Goal: Transaction & Acquisition: Purchase product/service

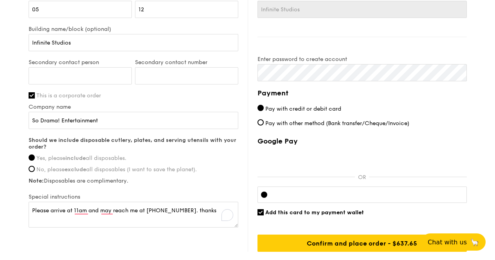
scroll to position [595, 0]
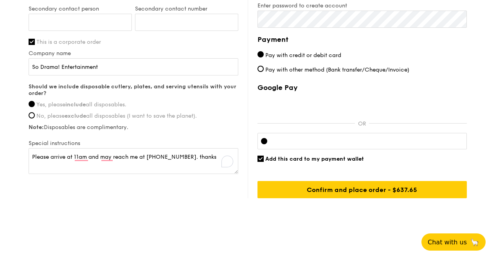
click at [343, 138] on iframe at bounding box center [369, 141] width 190 height 6
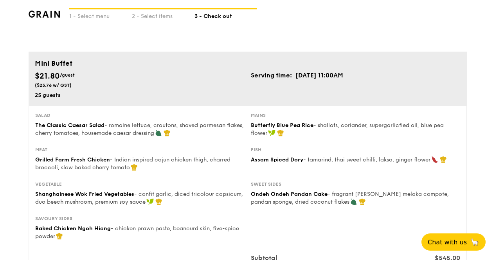
scroll to position [9, 0]
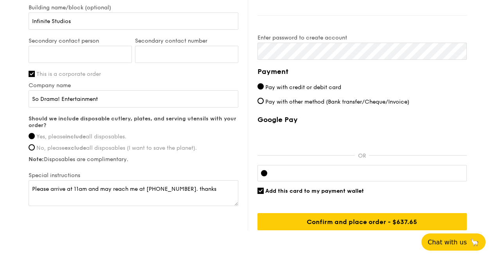
scroll to position [584, 0]
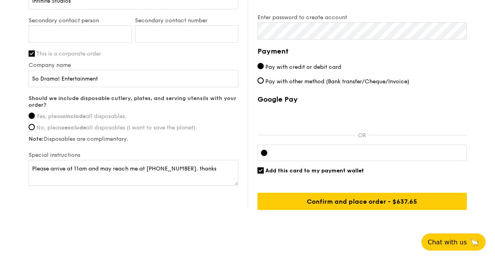
drag, startPoint x: 499, startPoint y: 34, endPoint x: 501, endPoint y: 200, distance: 165.6
click at [259, 170] on input "Add this card to my payment wallet" at bounding box center [261, 171] width 6 height 6
checkbox input "false"
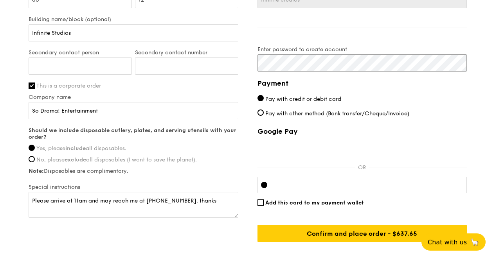
scroll to position [595, 0]
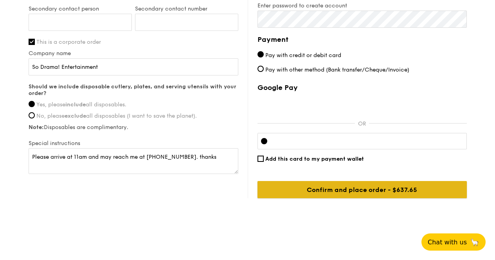
click at [375, 191] on input "Confirm and place order - $637.65" at bounding box center [362, 189] width 209 height 17
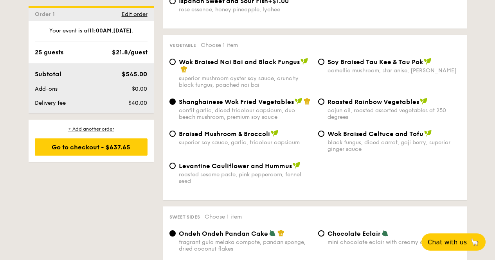
scroll to position [748, 0]
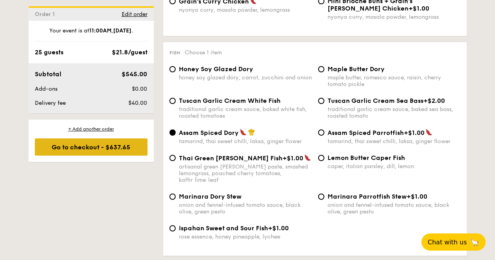
click at [113, 148] on div "Go to checkout - $637.65" at bounding box center [91, 147] width 113 height 17
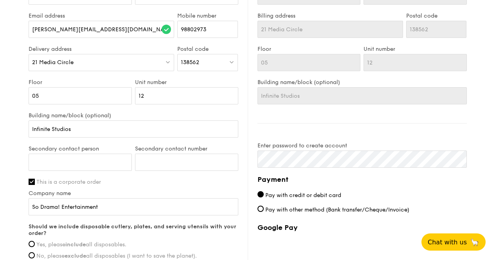
scroll to position [595, 0]
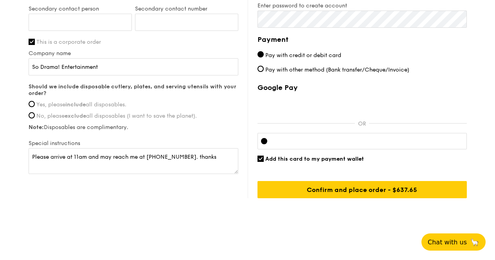
click at [263, 157] on div "Add this card to my payment wallet" at bounding box center [362, 159] width 209 height 7
click at [32, 104] on input "Yes, please include all disposables." at bounding box center [32, 104] width 6 height 6
radio input "true"
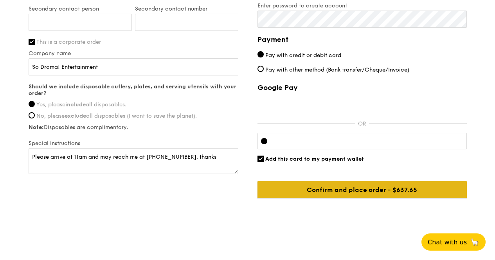
click at [365, 188] on input "Confirm and place order - $637.65" at bounding box center [362, 189] width 209 height 17
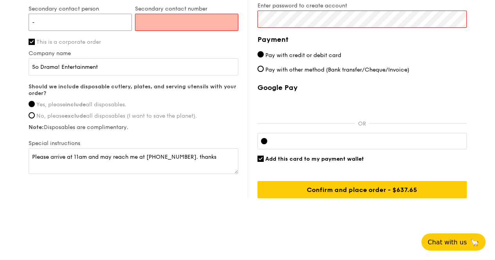
type input "-"
click at [153, 24] on input "Secondary contact number" at bounding box center [186, 22] width 103 height 17
click at [162, 26] on input "Secondary contact number" at bounding box center [186, 22] width 103 height 17
type input "98802973"
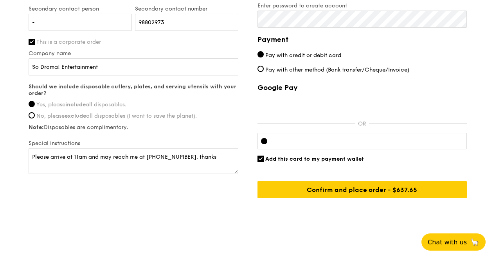
click at [164, 197] on div "Delivery information Already have an account? Log in here . First name [PERSON_…" at bounding box center [248, 7] width 438 height 384
click at [56, 25] on input "-" at bounding box center [80, 22] width 103 height 17
type input "[PERSON_NAME]"
click at [189, 185] on div "Delivery information Already have an account? Log in here . First name [PERSON_…" at bounding box center [248, 7] width 438 height 384
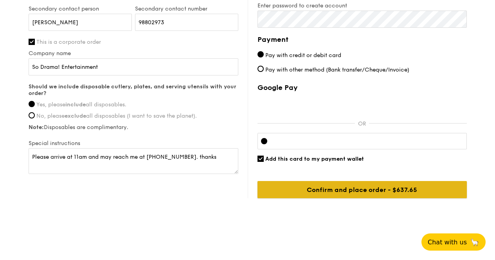
click at [361, 191] on input "Confirm and place order - $637.65" at bounding box center [362, 189] width 209 height 17
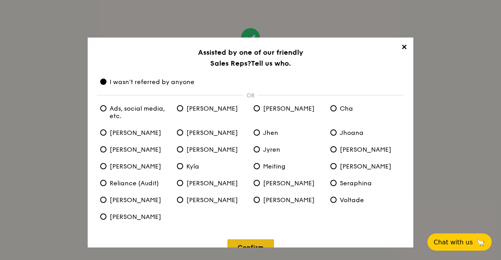
click at [255, 246] on link "Confirm" at bounding box center [250, 248] width 47 height 16
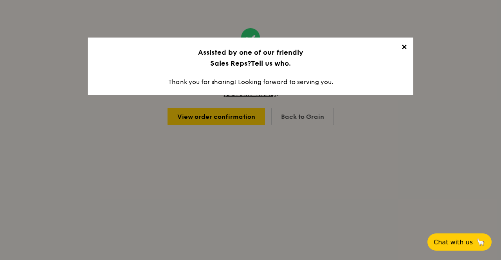
click at [402, 50] on span "✕" at bounding box center [403, 48] width 11 height 11
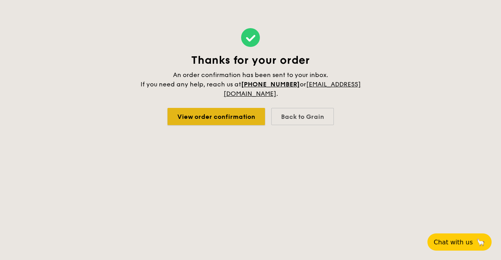
click at [218, 112] on link "View order confirmation" at bounding box center [216, 116] width 97 height 17
